Goal: Transaction & Acquisition: Purchase product/service

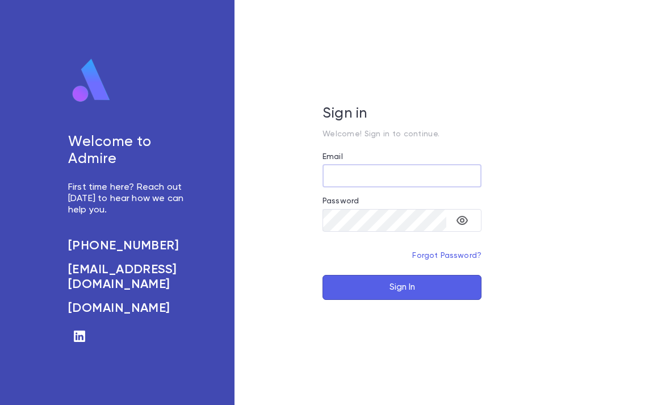
type input "**********"
click at [402, 300] on button "Sign In" at bounding box center [401, 287] width 159 height 25
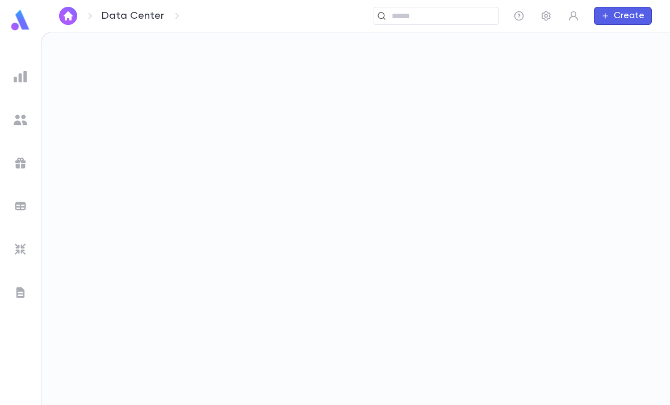
click at [20, 51] on div at bounding box center [20, 202] width 41 height 405
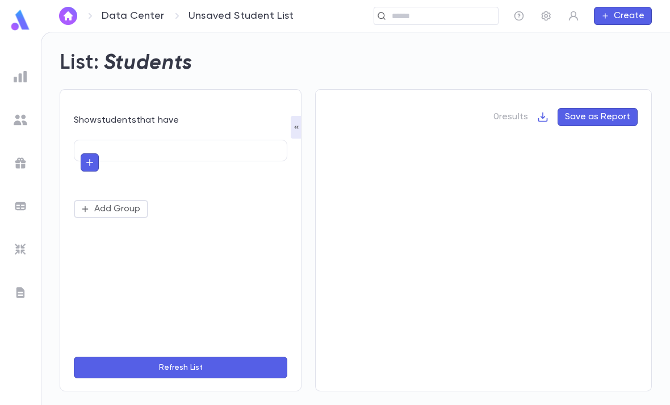
click at [25, 45] on div at bounding box center [20, 202] width 41 height 405
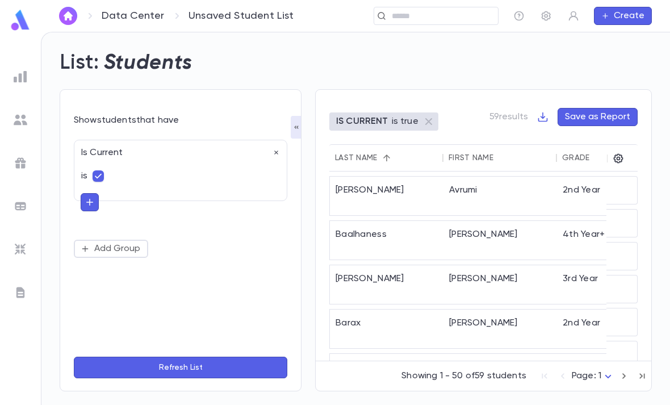
click at [446, 51] on div "List: Students" at bounding box center [349, 56] width 606 height 39
click at [429, 59] on div "List: Students" at bounding box center [349, 56] width 606 height 39
click at [441, 51] on div "List: Students" at bounding box center [349, 56] width 606 height 39
click at [438, 51] on div "List: Students" at bounding box center [349, 56] width 606 height 39
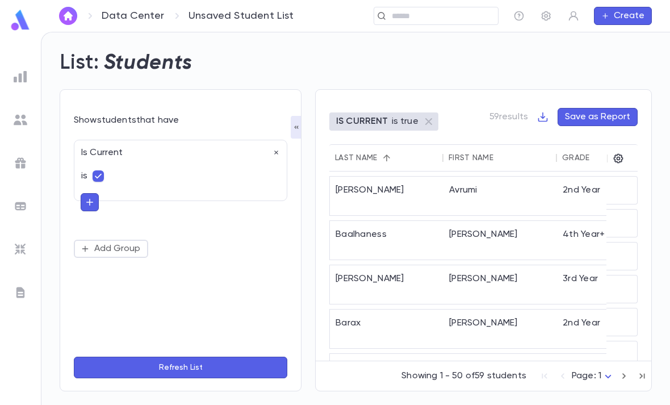
click at [438, 51] on div "List: Students" at bounding box center [349, 56] width 606 height 39
click at [439, 53] on div "List: Students" at bounding box center [349, 56] width 606 height 39
click at [23, 54] on div at bounding box center [20, 202] width 41 height 405
click at [22, 121] on img at bounding box center [21, 120] width 14 height 14
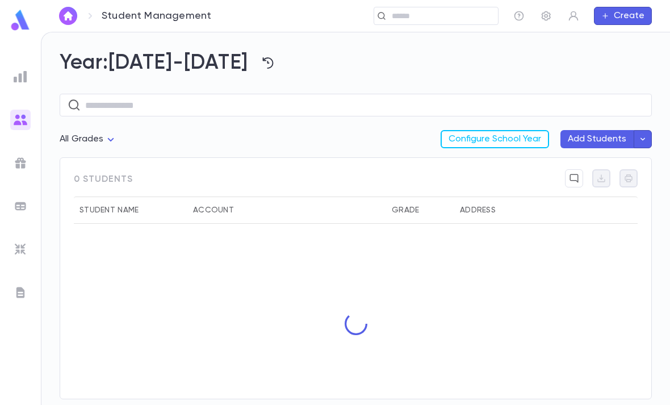
click at [22, 64] on ul at bounding box center [20, 233] width 41 height 343
click at [19, 56] on div at bounding box center [20, 202] width 41 height 405
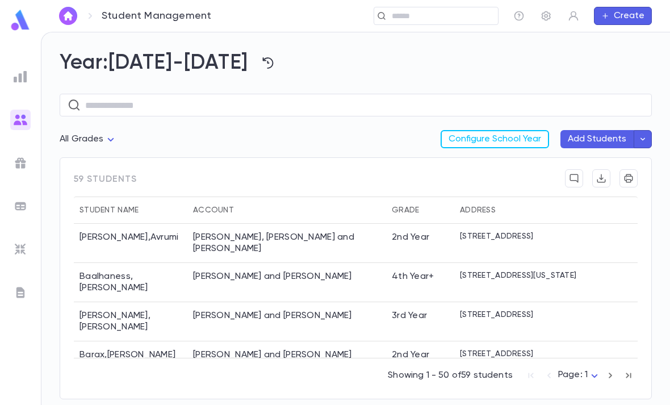
click at [460, 12] on input "text" at bounding box center [440, 16] width 105 height 11
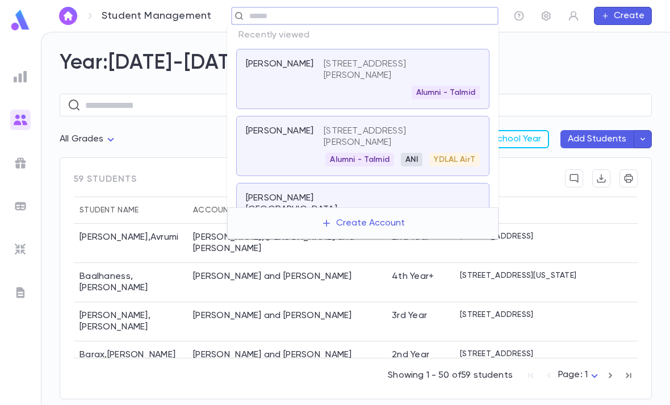
click at [403, 11] on input "text" at bounding box center [370, 16] width 248 height 11
type input "********"
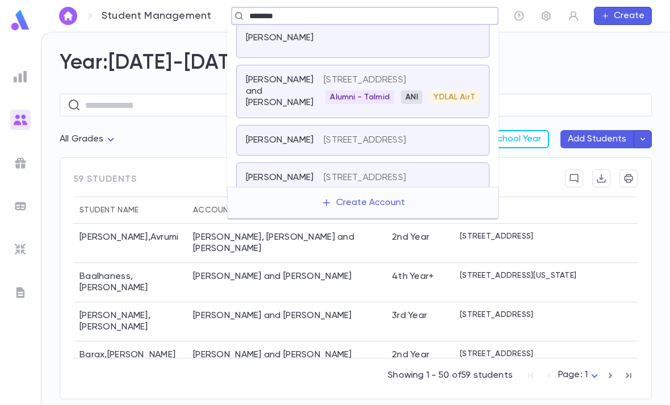
scroll to position [54, 0]
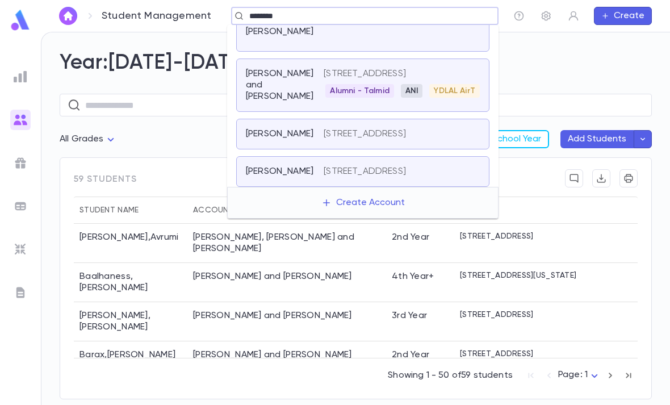
click at [406, 79] on p "[STREET_ADDRESS]" at bounding box center [365, 73] width 82 height 11
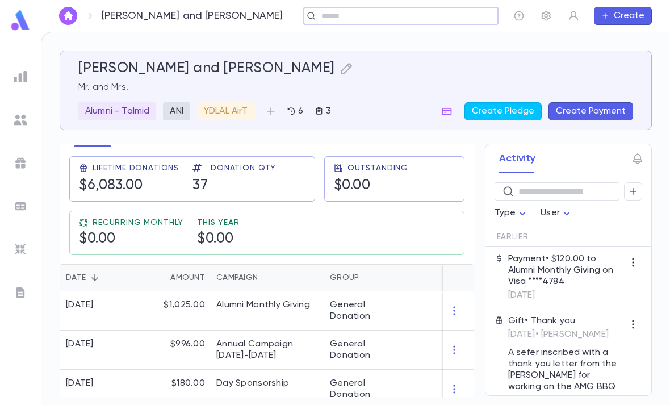
scroll to position [183, 0]
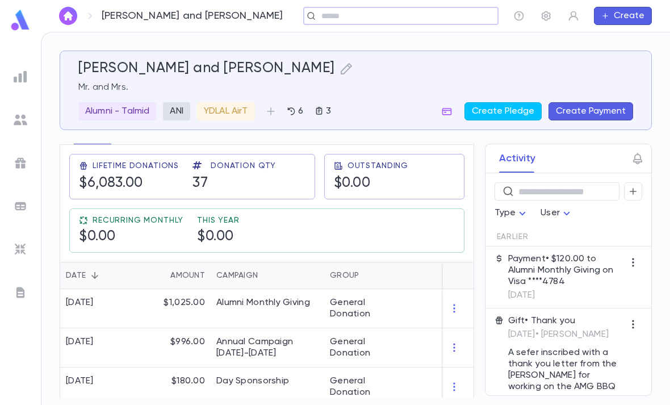
click at [287, 309] on div "Alumni Monthly Giving" at bounding box center [268, 308] width 114 height 39
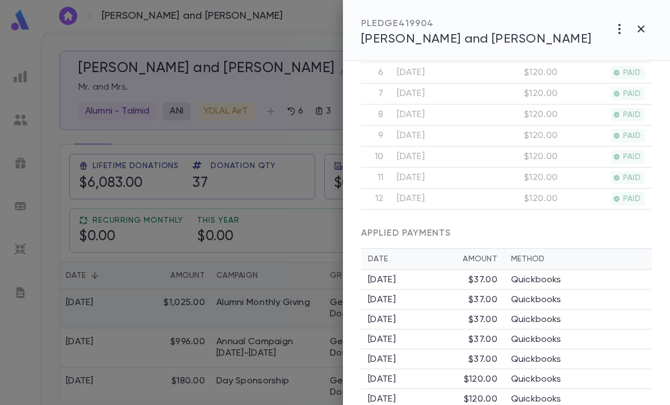
scroll to position [510, 0]
click at [203, 321] on div at bounding box center [335, 202] width 670 height 405
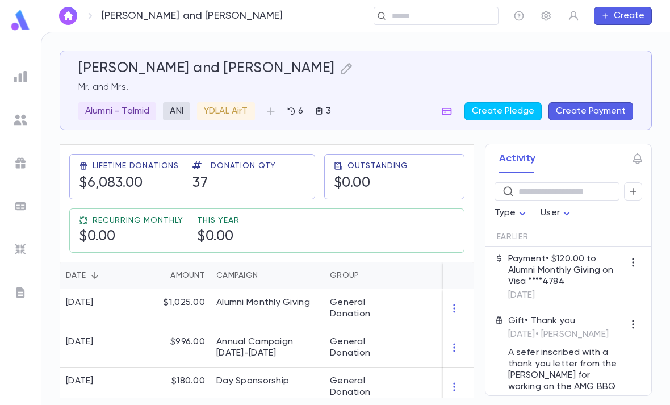
click at [523, 108] on button "Create Pledge" at bounding box center [502, 111] width 77 height 18
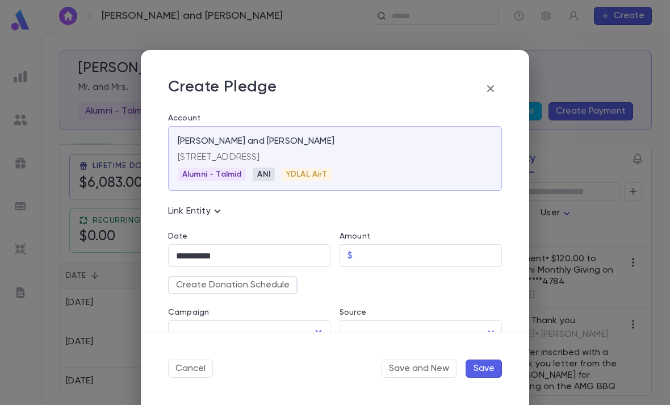
click at [387, 259] on input "Amount" at bounding box center [429, 256] width 145 height 22
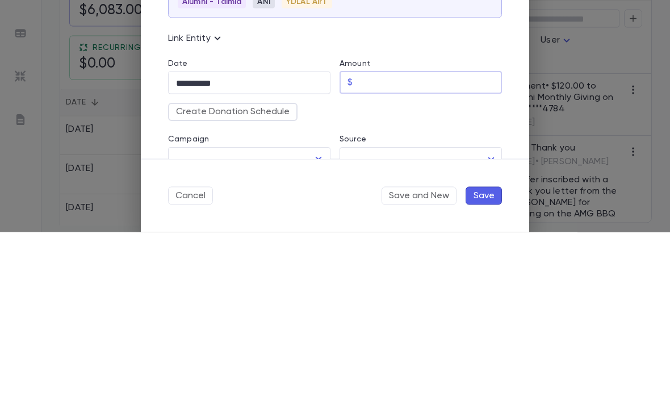
click at [284, 276] on button "Create Donation Schedule" at bounding box center [232, 285] width 129 height 18
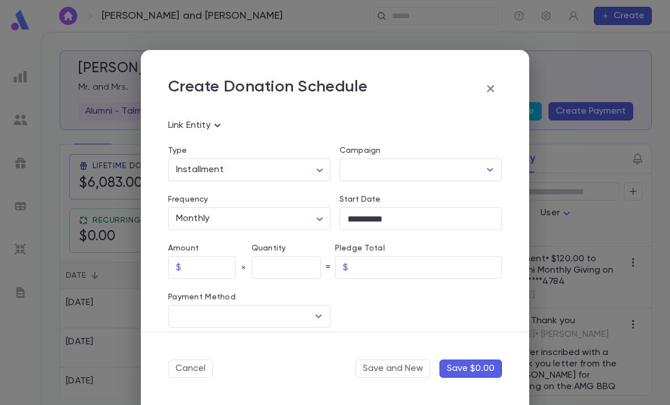
scroll to position [85, 0]
click at [408, 215] on input "**********" at bounding box center [420, 220] width 162 height 22
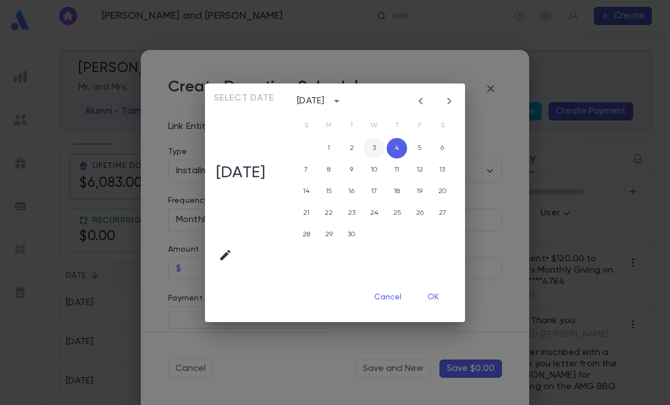
click at [377, 143] on button "3" at bounding box center [374, 148] width 20 height 20
type input "**********"
click at [436, 299] on button "OK" at bounding box center [433, 298] width 36 height 22
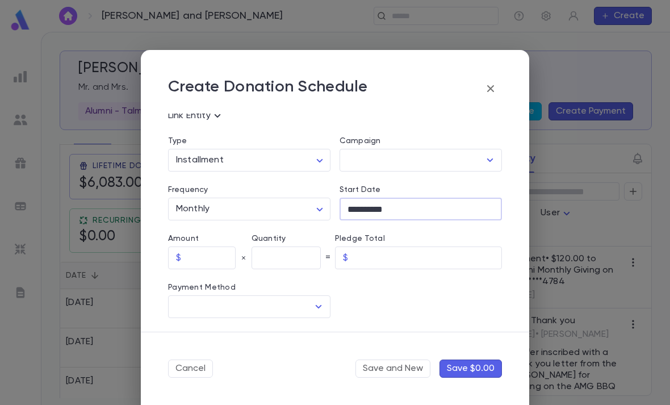
scroll to position [125, 0]
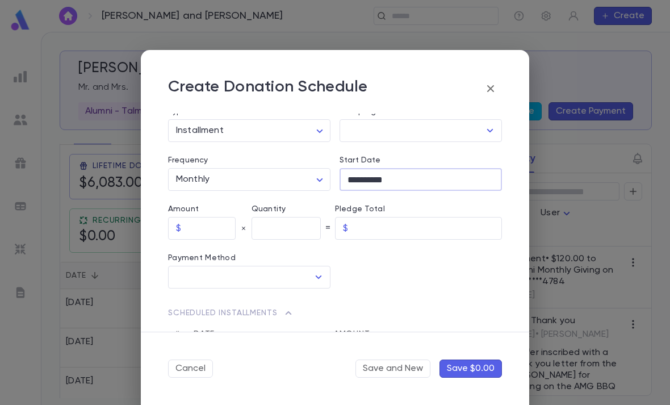
click at [219, 226] on input "text" at bounding box center [211, 228] width 50 height 22
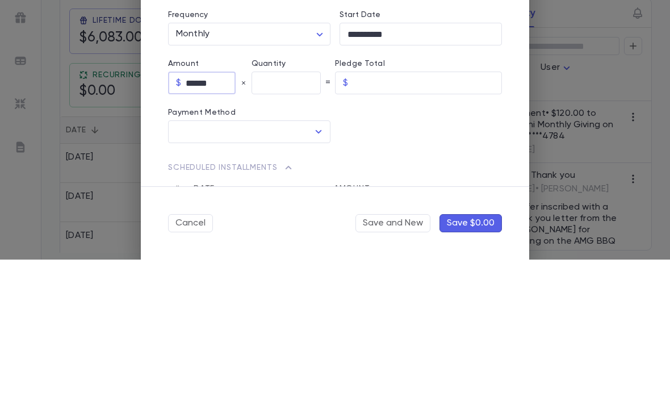
type input "******"
click at [295, 217] on input "text" at bounding box center [285, 228] width 69 height 22
type input "******"
type input "**"
click at [406, 240] on div at bounding box center [415, 264] width 171 height 49
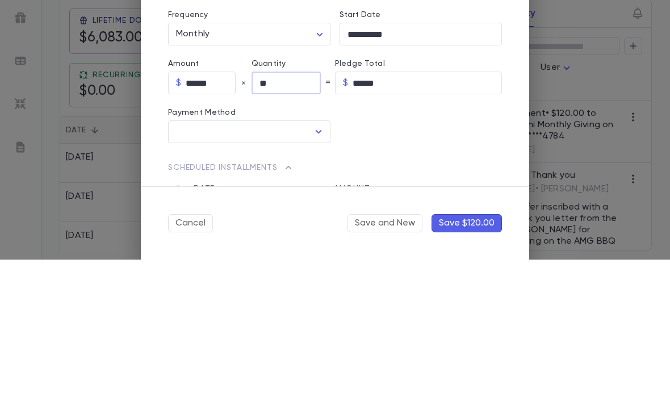
type input "********"
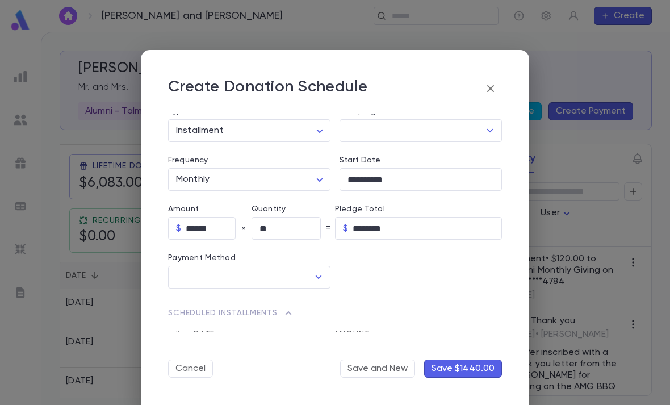
click at [371, 266] on div at bounding box center [415, 264] width 171 height 49
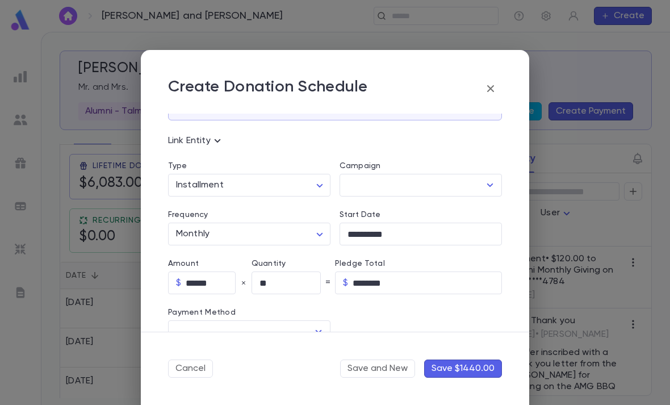
scroll to position [57, 0]
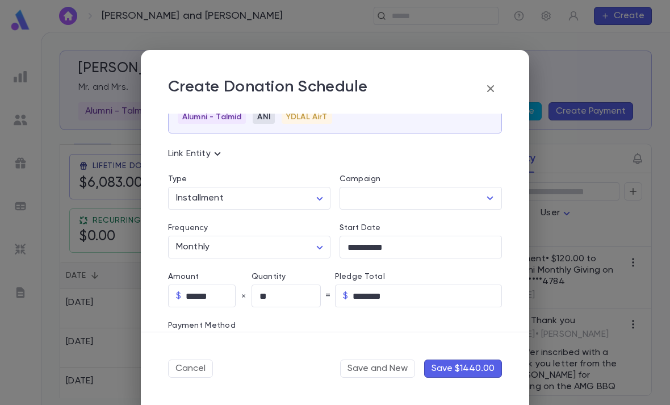
click at [391, 202] on input "Campaign" at bounding box center [412, 198] width 135 height 22
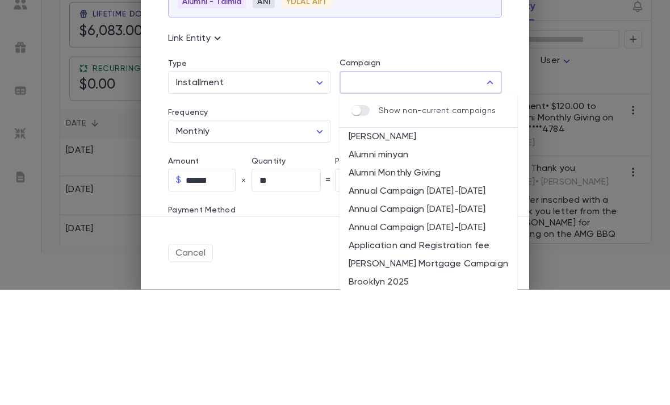
click at [402, 262] on li "Alumni minyan" at bounding box center [428, 271] width 178 height 18
type input "**********"
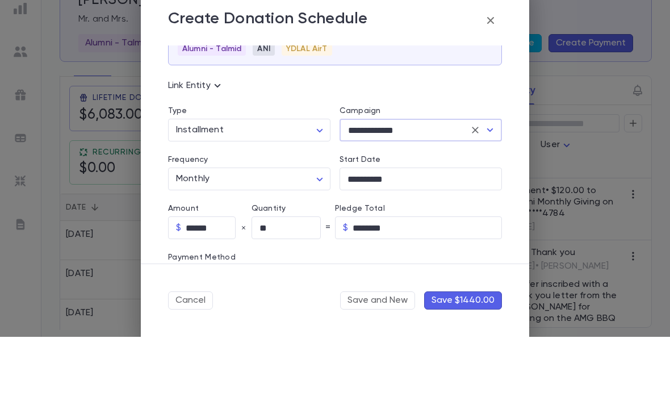
click at [478, 192] on icon "Clear" at bounding box center [474, 197] width 11 height 11
click at [487, 191] on icon "Open" at bounding box center [490, 198] width 14 height 14
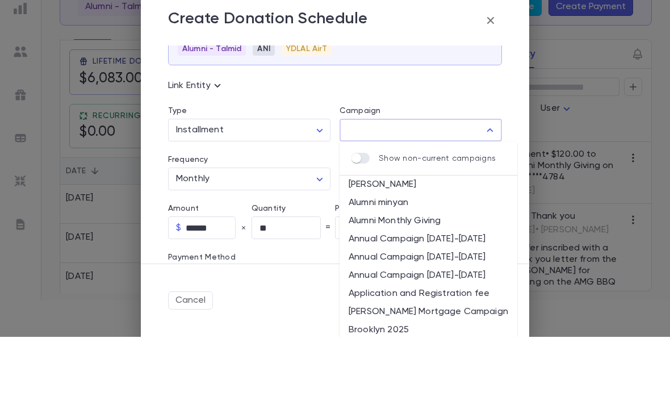
scroll to position [83, 0]
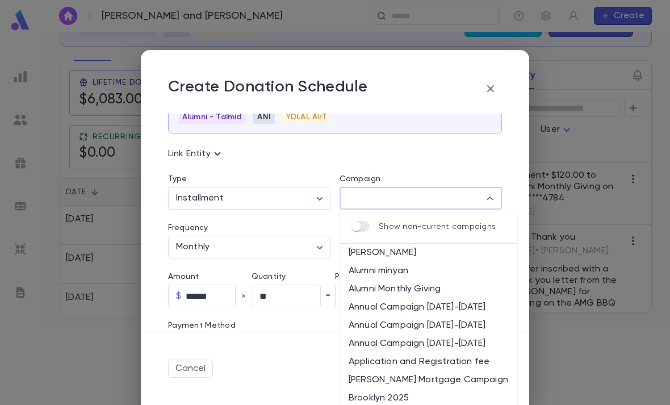
click at [433, 285] on li "Alumni Monthly Giving" at bounding box center [428, 289] width 178 height 18
type input "**********"
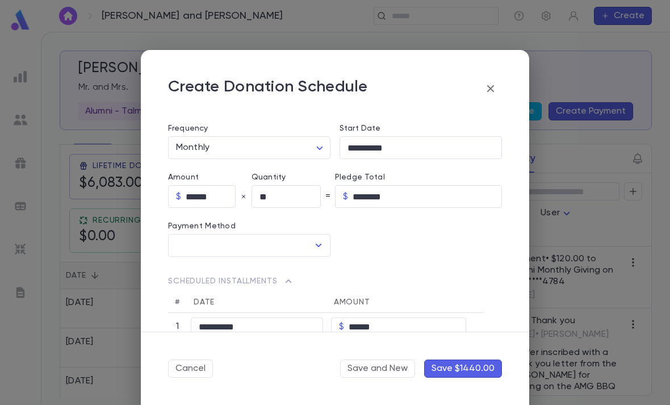
scroll to position [159, 0]
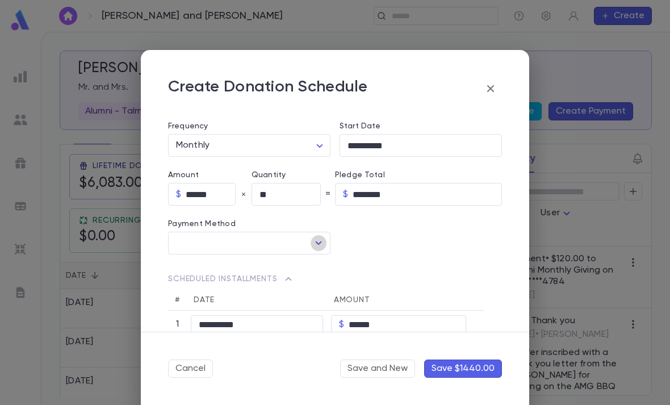
click at [313, 241] on icon "Open" at bounding box center [319, 243] width 14 height 14
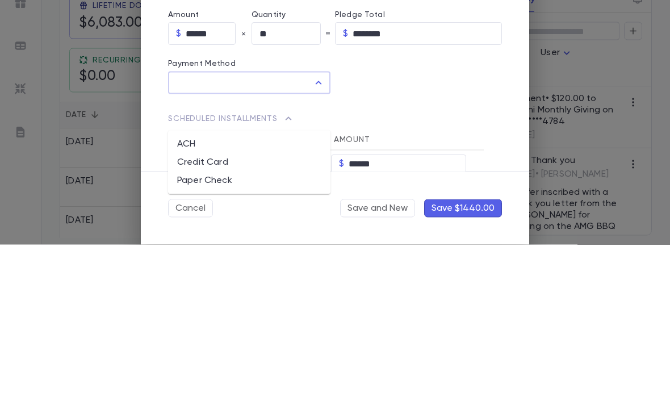
click at [258, 313] on li "Credit Card" at bounding box center [249, 322] width 162 height 18
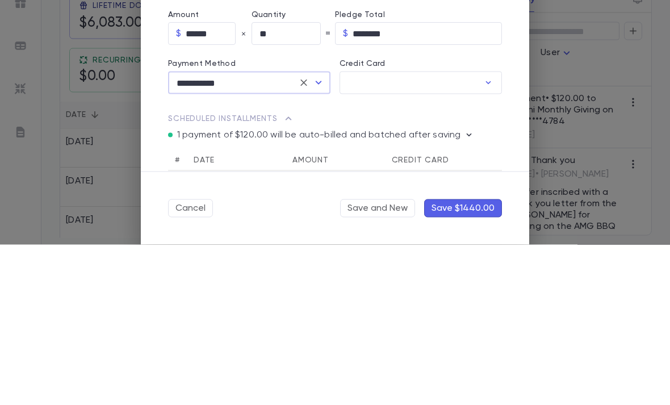
type input "**********"
click at [416, 232] on input "Credit Card" at bounding box center [409, 243] width 140 height 22
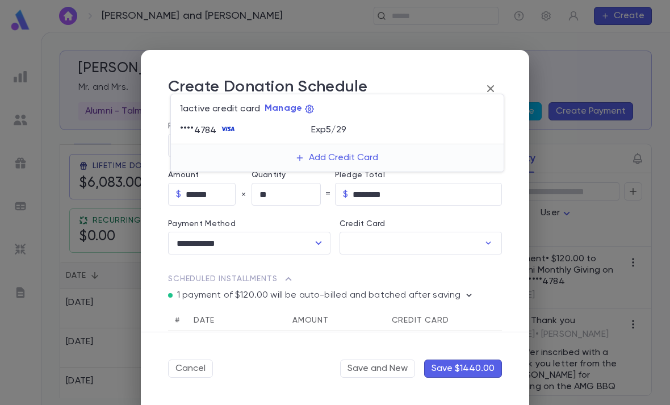
click at [400, 241] on div at bounding box center [335, 202] width 670 height 405
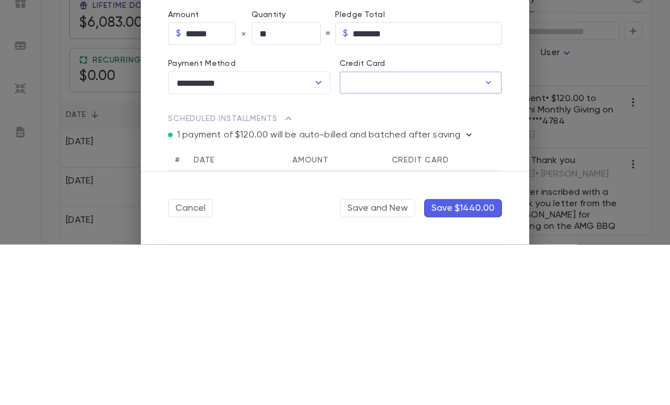
click at [437, 232] on input "Credit Card" at bounding box center [409, 243] width 140 height 22
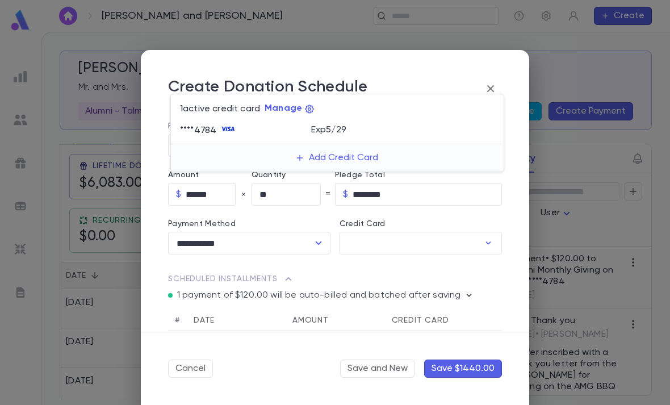
click at [295, 127] on div "**** 4784" at bounding box center [245, 130] width 131 height 17
type input "********"
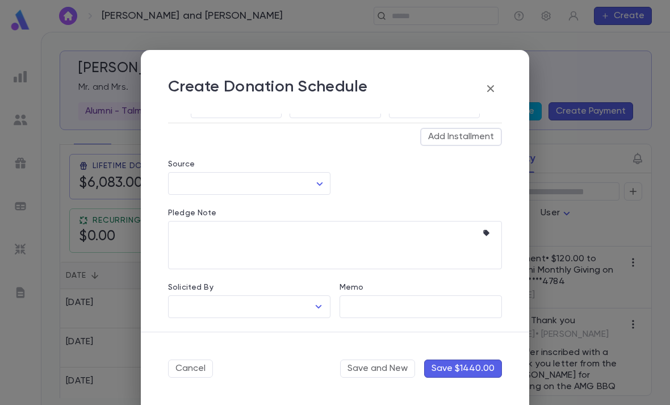
scroll to position [700, 0]
click at [485, 229] on icon "button" at bounding box center [488, 233] width 11 height 11
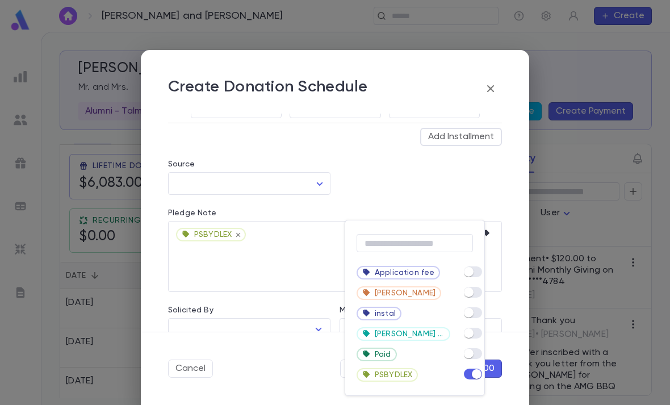
click at [427, 174] on div at bounding box center [335, 202] width 670 height 405
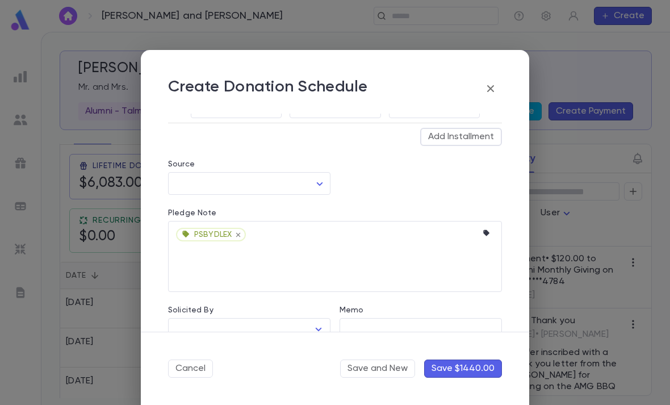
click at [306, 321] on input "Solicited By" at bounding box center [240, 329] width 135 height 22
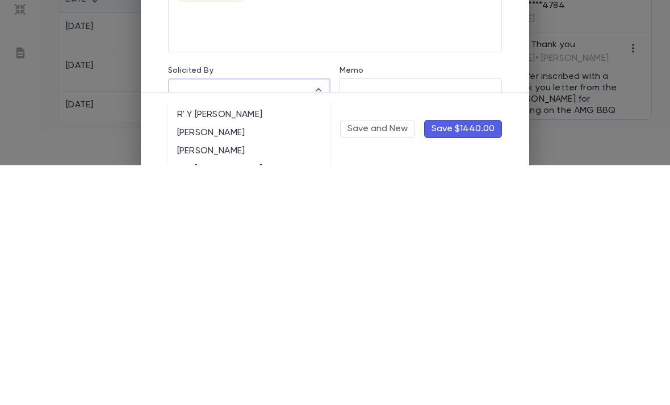
click at [261, 345] on li "R' Y [PERSON_NAME]" at bounding box center [249, 354] width 162 height 18
type input "**********"
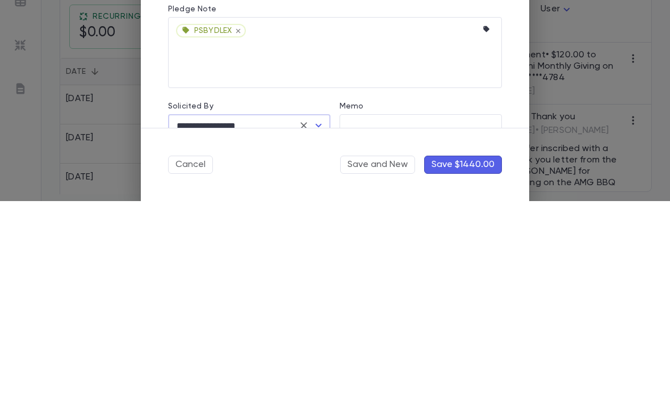
scroll to position [703, 0]
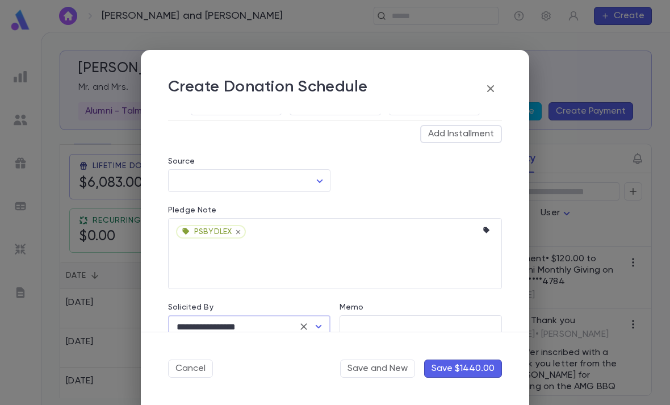
click at [469, 368] on button "Save $1440.00" at bounding box center [463, 368] width 78 height 18
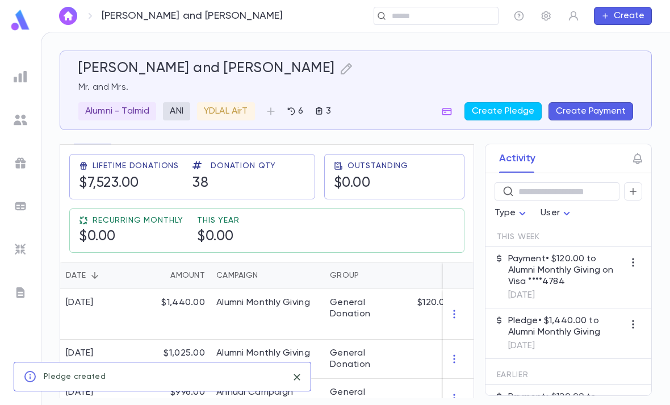
click at [18, 75] on img at bounding box center [21, 77] width 14 height 14
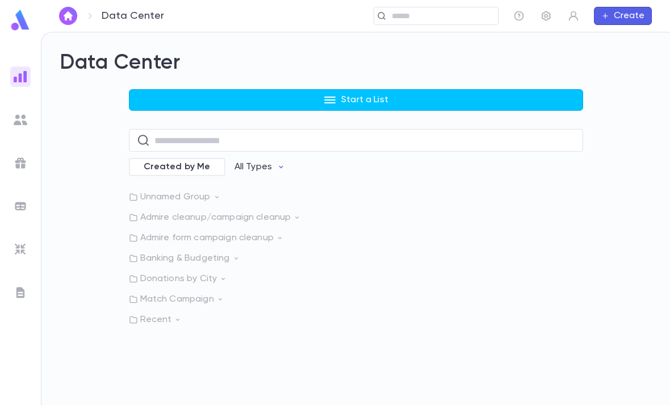
click at [371, 94] on p "Start a List" at bounding box center [364, 99] width 47 height 11
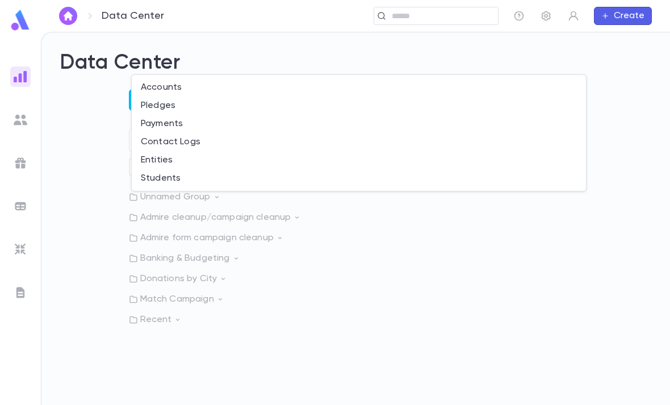
click at [200, 123] on li "Payments" at bounding box center [359, 124] width 454 height 18
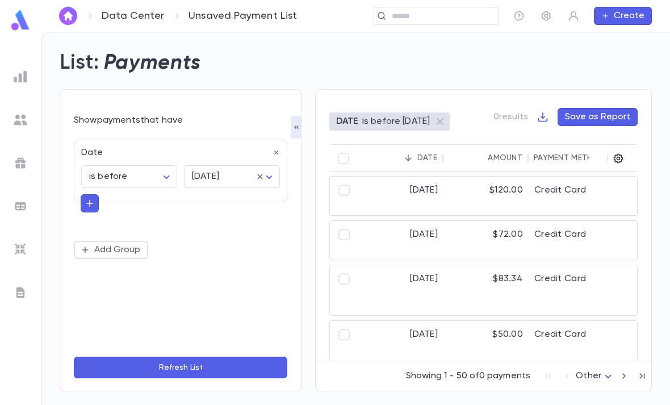
click at [272, 149] on icon "button" at bounding box center [276, 153] width 8 height 8
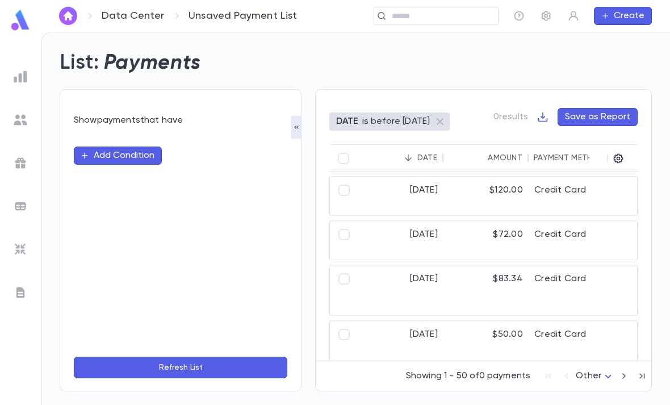
click at [142, 146] on button "Add Condition" at bounding box center [118, 155] width 88 height 18
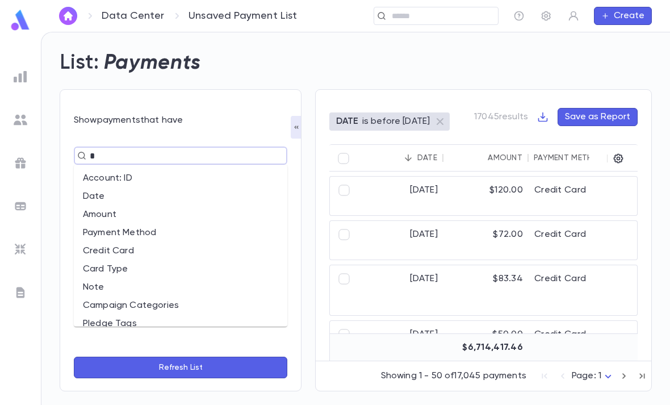
type input "**"
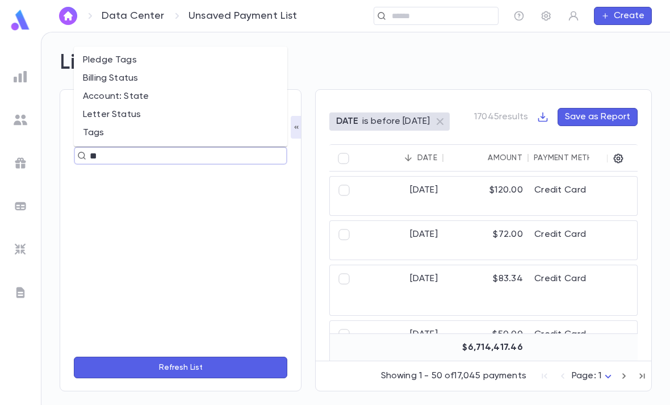
click at [111, 124] on li "Tags" at bounding box center [180, 133] width 213 height 18
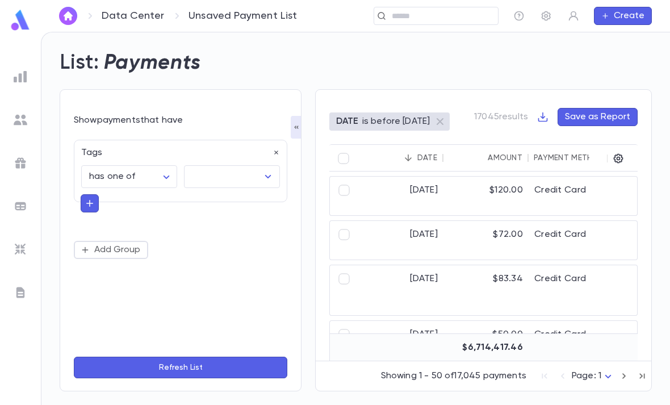
click at [238, 166] on input "text" at bounding box center [223, 177] width 69 height 22
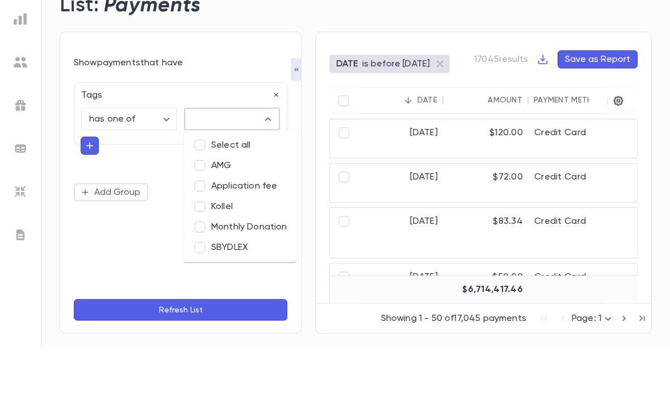
click at [154, 84] on body "**********" at bounding box center [335, 218] width 670 height 373
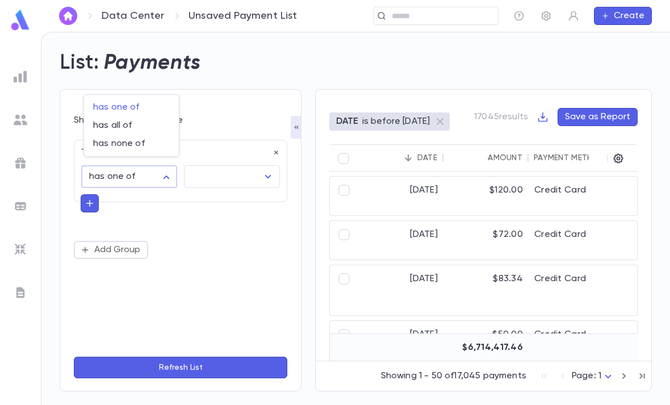
click at [144, 139] on span "has none of" at bounding box center [131, 143] width 77 height 11
type input "**********"
click at [253, 166] on input "text" at bounding box center [223, 177] width 69 height 22
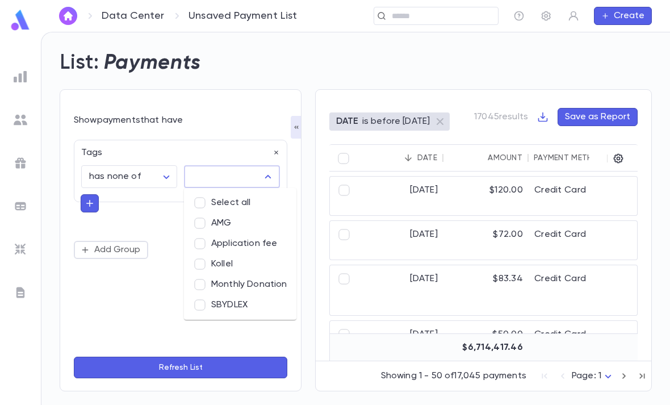
click at [236, 295] on li "SBYDLEX" at bounding box center [240, 305] width 112 height 20
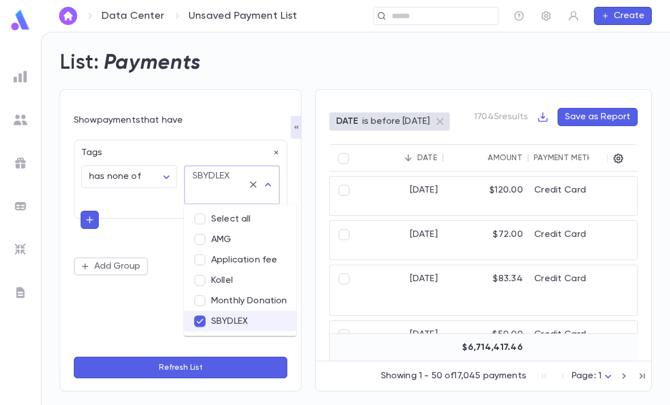
click at [91, 184] on div "**********" at bounding box center [180, 208] width 213 height 136
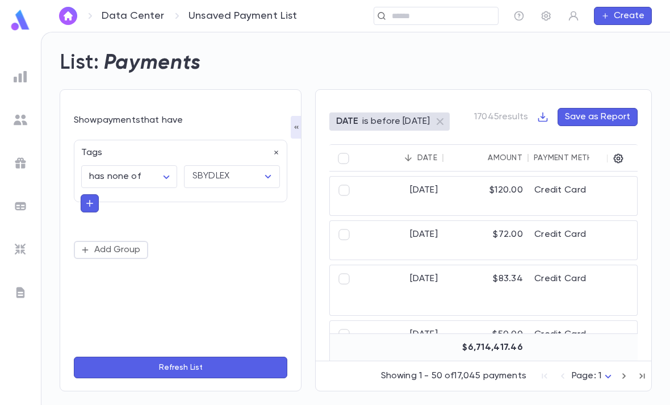
click at [92, 198] on icon "button" at bounding box center [90, 203] width 10 height 11
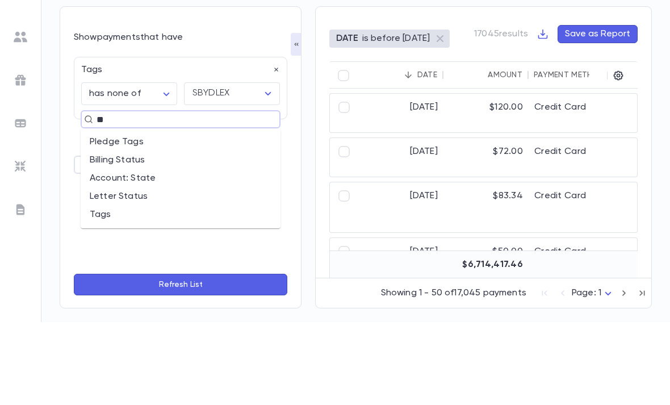
type input "***"
click at [160, 216] on li "Pledge Tags" at bounding box center [181, 225] width 200 height 18
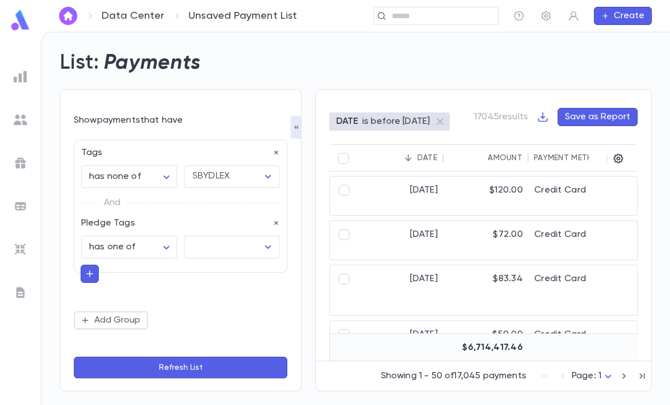
click at [232, 236] on input "text" at bounding box center [223, 247] width 69 height 22
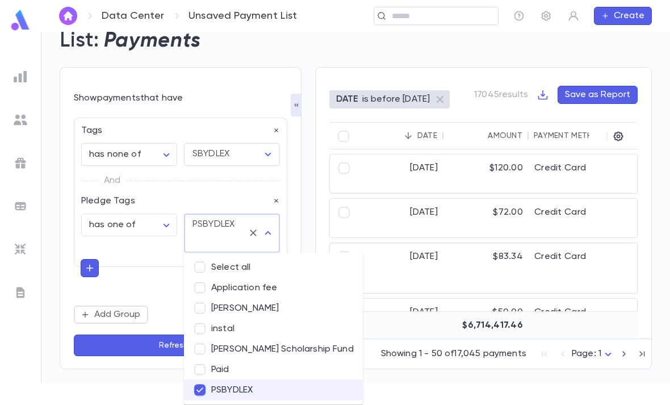
click at [141, 356] on button "Refresh List" at bounding box center [180, 345] width 213 height 22
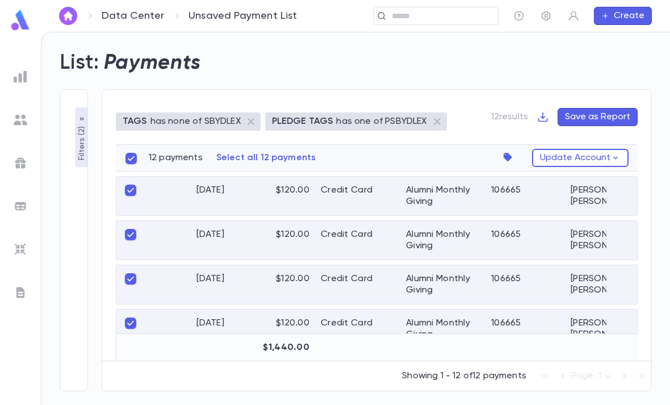
click at [273, 160] on p "Select all 12 payments" at bounding box center [266, 157] width 100 height 11
click at [513, 161] on icon "button" at bounding box center [510, 158] width 16 height 16
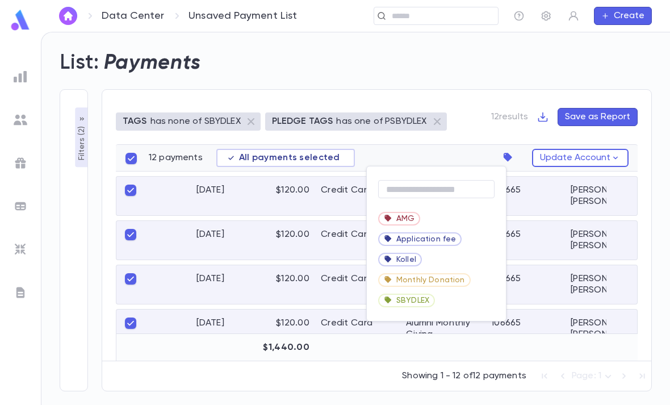
click at [429, 217] on div "AMG" at bounding box center [436, 218] width 139 height 20
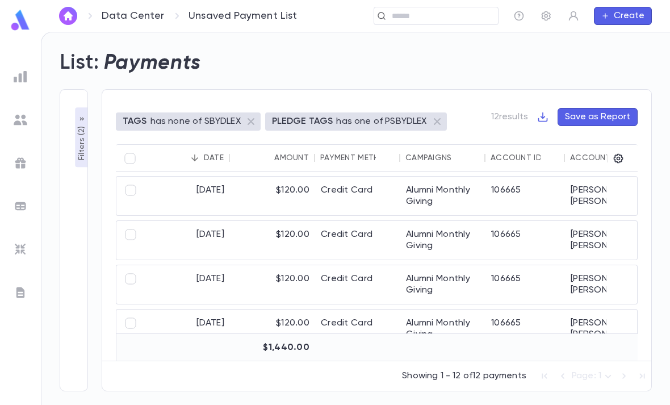
click at [146, 156] on div "Date" at bounding box center [186, 157] width 85 height 27
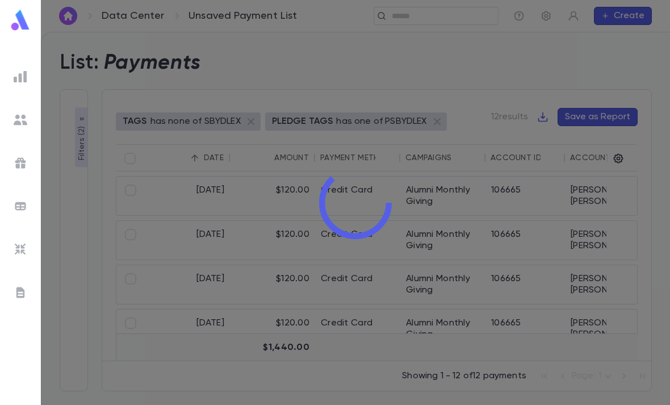
click at [135, 157] on div at bounding box center [355, 202] width 629 height 405
click at [129, 159] on div at bounding box center [355, 202] width 629 height 405
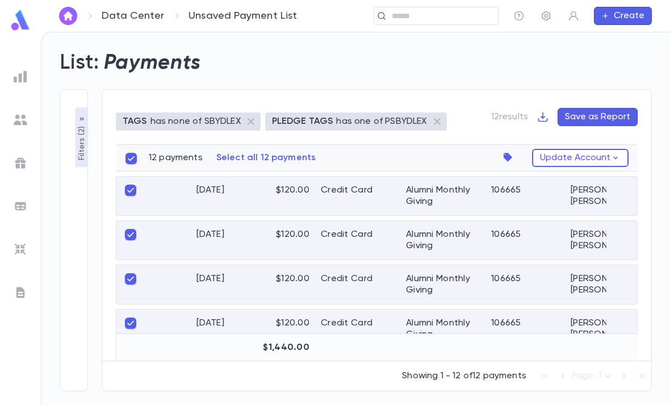
click at [270, 152] on p "Select all 12 payments" at bounding box center [266, 157] width 100 height 11
click at [508, 154] on icon "button" at bounding box center [508, 157] width 9 height 9
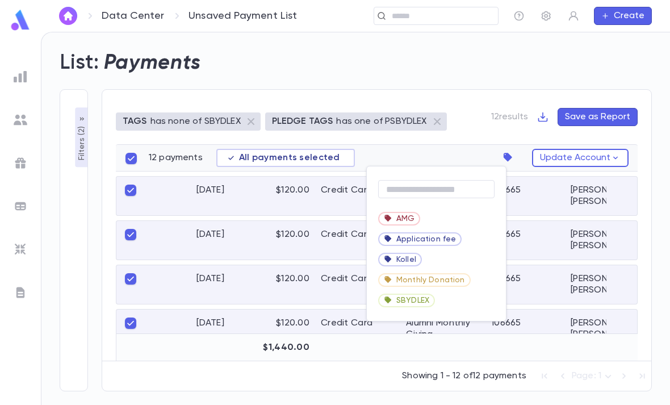
click at [443, 308] on div "SBYDLEX" at bounding box center [436, 300] width 139 height 20
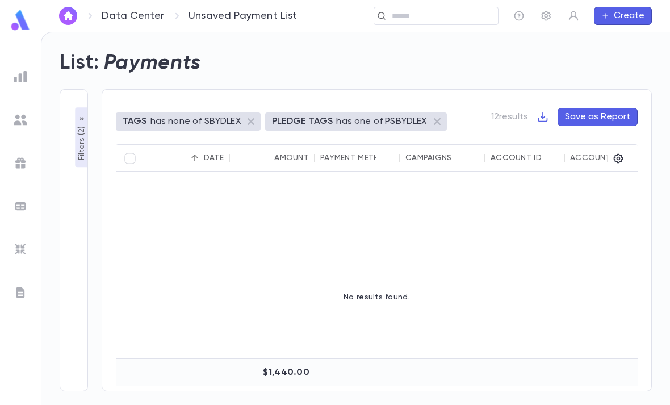
click at [8, 260] on ul at bounding box center [20, 233] width 41 height 343
click at [24, 243] on img at bounding box center [21, 249] width 14 height 14
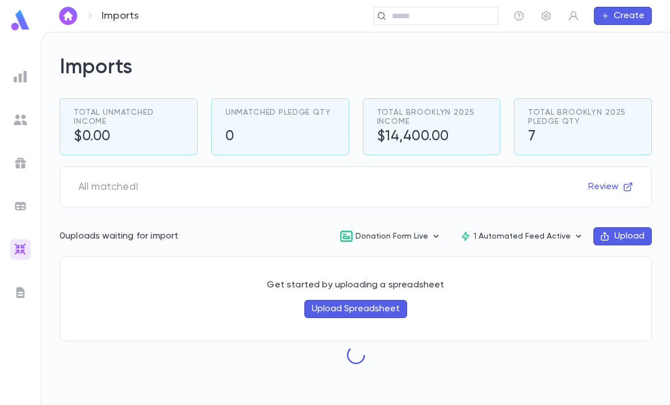
click at [17, 82] on img at bounding box center [21, 77] width 14 height 14
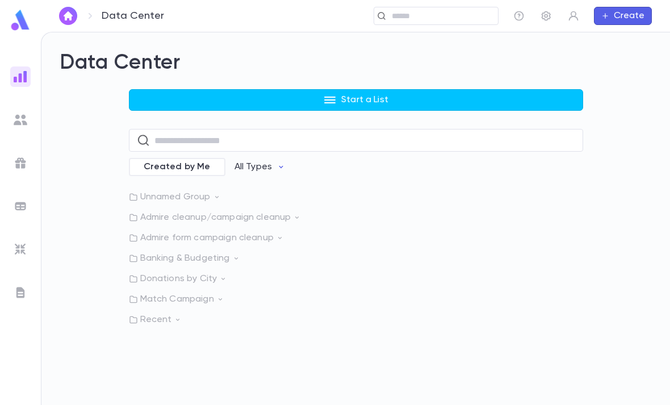
click at [18, 77] on img at bounding box center [21, 77] width 14 height 14
click at [410, 41] on div "Data Center Start a List ​ Created by Me All Types Unnamed Group Admire cleanup…" at bounding box center [355, 218] width 628 height 372
click at [384, 104] on p "Start a List" at bounding box center [364, 99] width 47 height 11
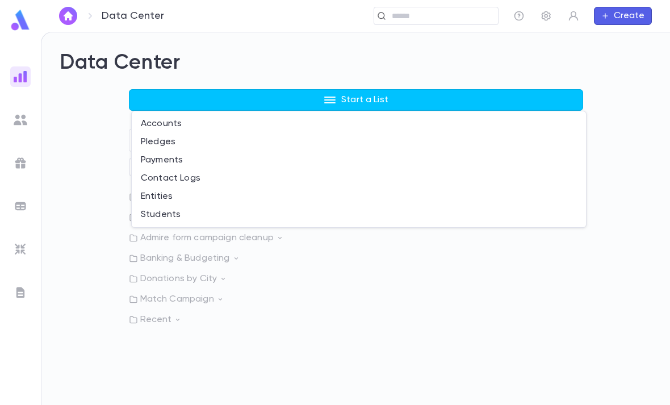
click at [223, 127] on li "Accounts" at bounding box center [359, 124] width 454 height 18
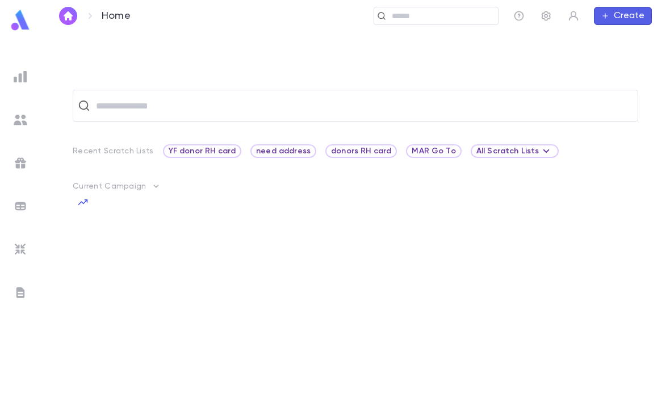
click at [429, 19] on input "text" at bounding box center [440, 16] width 105 height 11
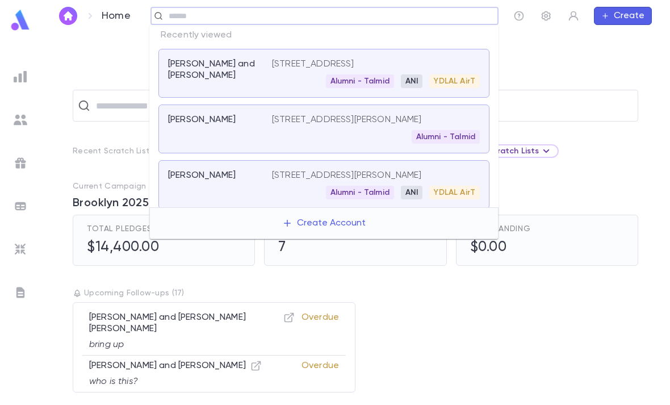
click at [354, 64] on p "[STREET_ADDRESS]" at bounding box center [313, 63] width 82 height 11
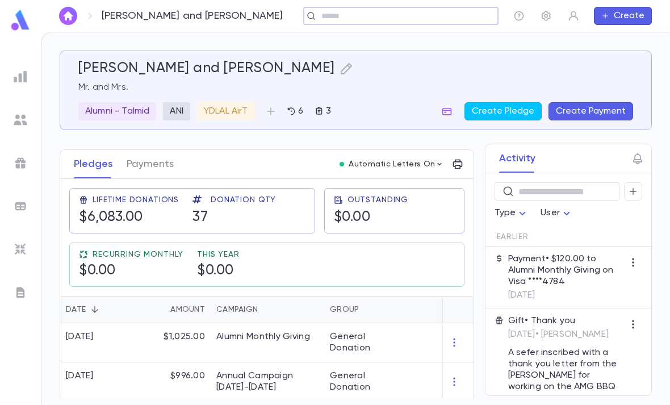
scroll to position [161, 0]
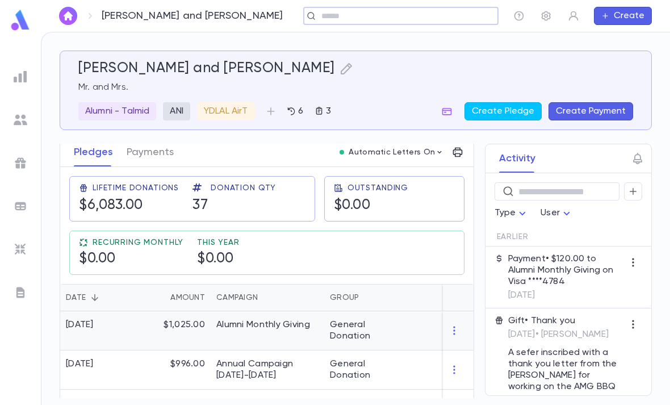
click at [310, 330] on div "Alumni Monthly Giving" at bounding box center [263, 324] width 94 height 11
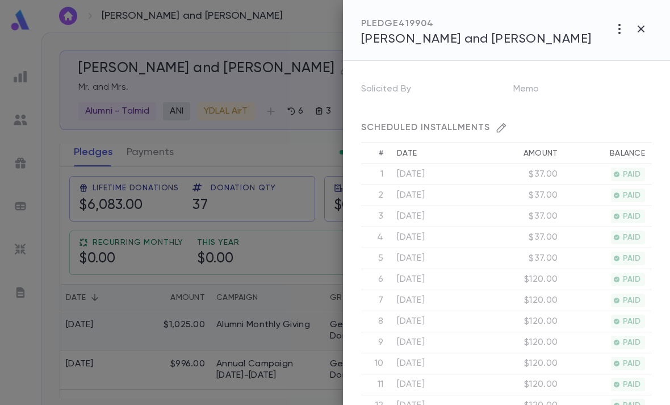
scroll to position [304, 0]
